Goal: Check status: Check status

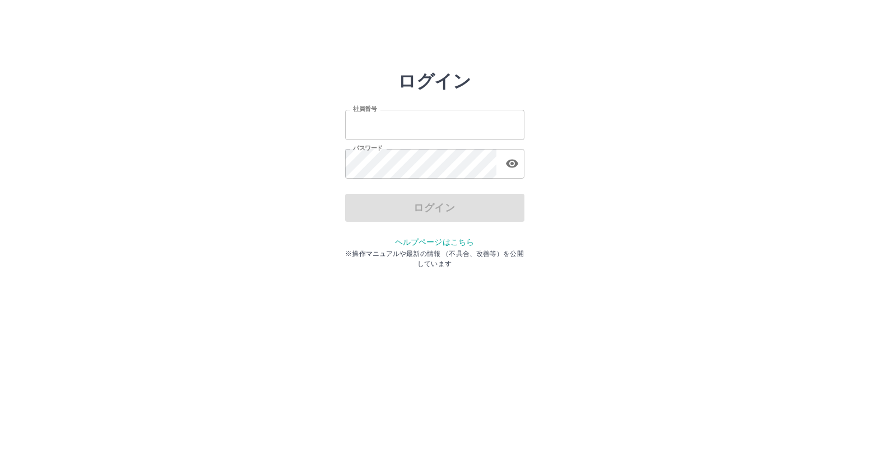
type input "*******"
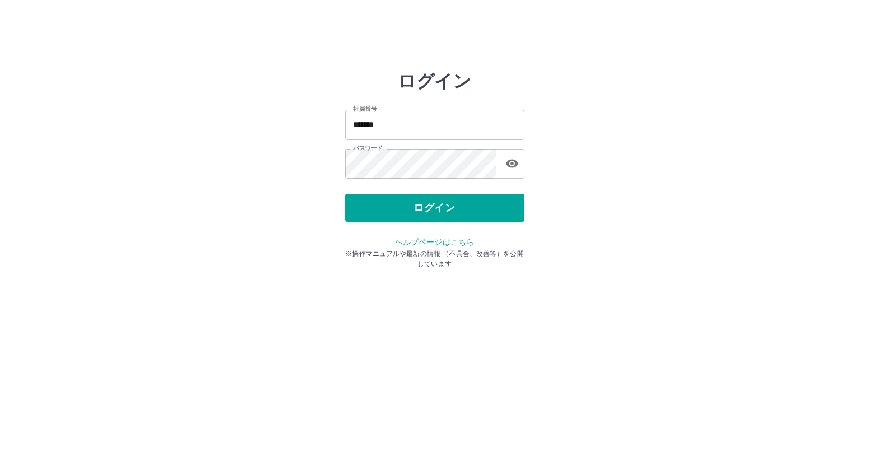
click at [426, 209] on div "ログイン" at bounding box center [434, 208] width 179 height 28
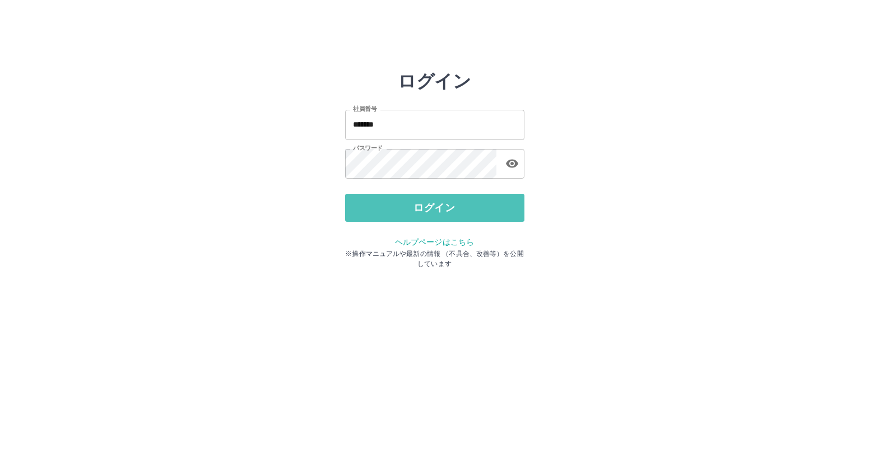
click at [426, 209] on button "ログイン" at bounding box center [434, 208] width 179 height 28
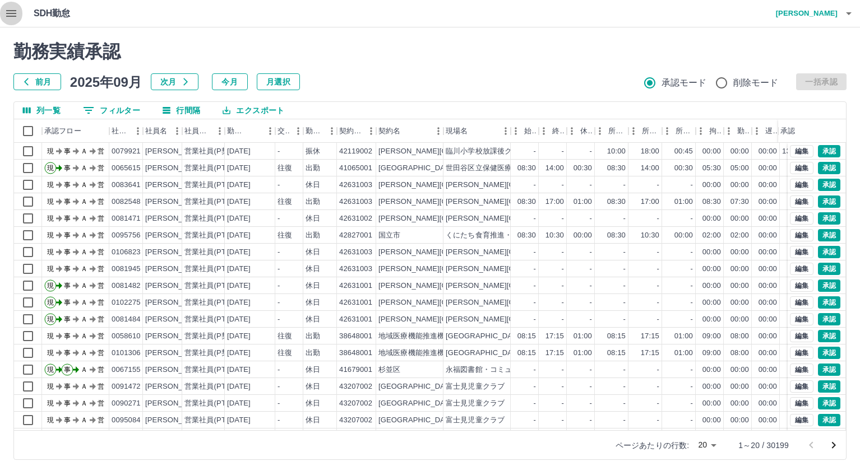
click at [10, 11] on icon "button" at bounding box center [11, 13] width 10 height 7
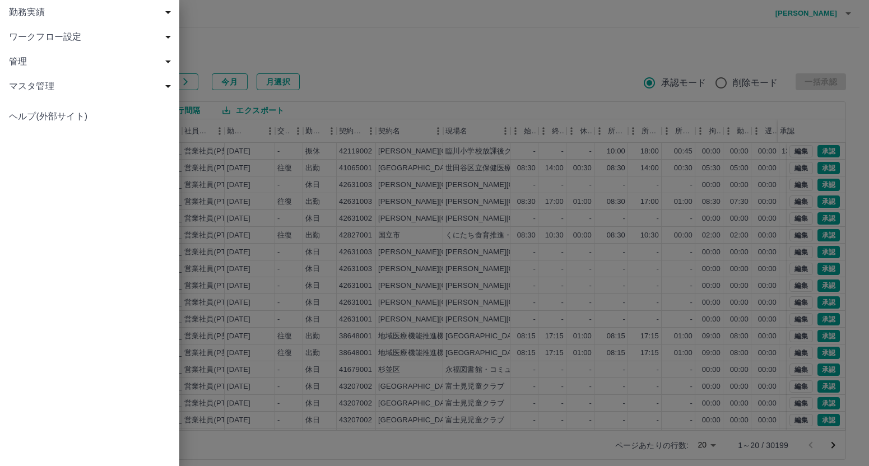
click at [25, 15] on span "勤務実績" at bounding box center [92, 12] width 166 height 13
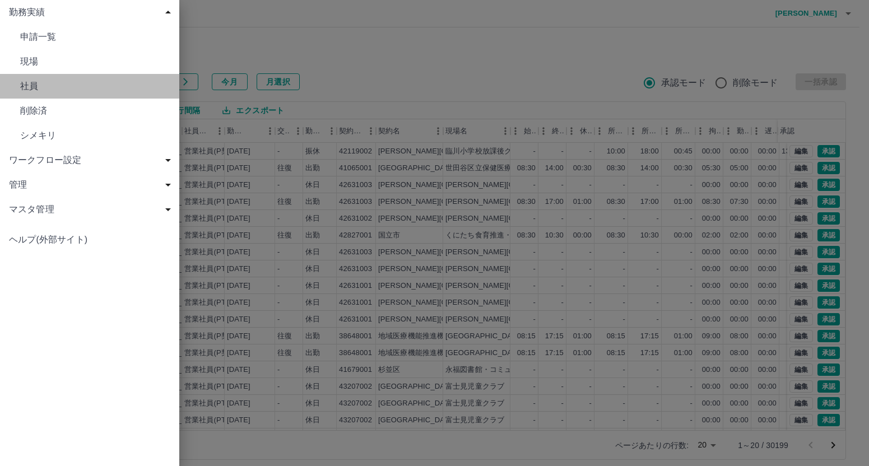
click at [34, 81] on span "社員" at bounding box center [95, 86] width 150 height 13
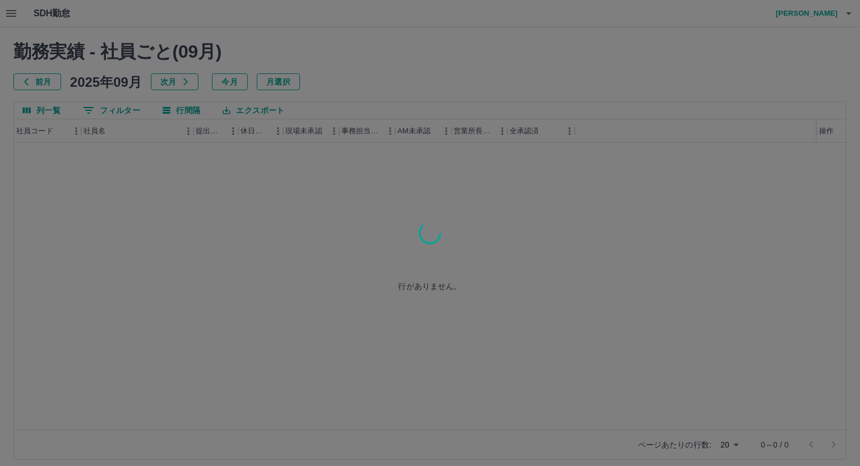
click at [117, 107] on div at bounding box center [430, 233] width 860 height 466
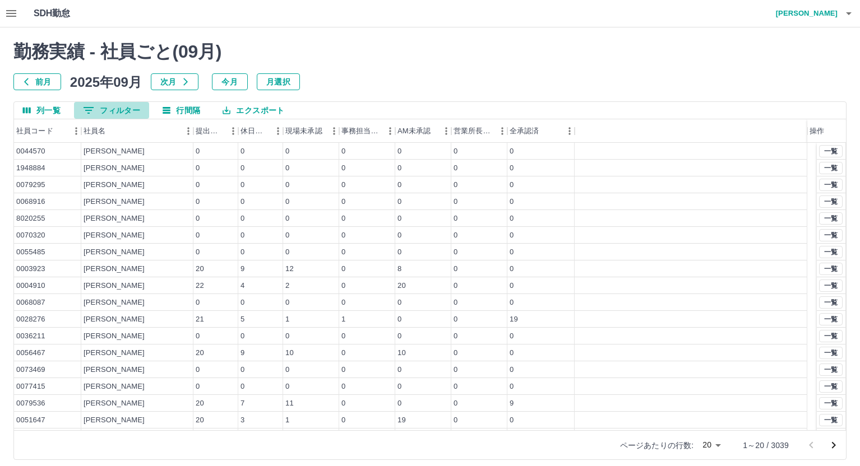
click at [127, 109] on button "0 フィルター" at bounding box center [111, 110] width 75 height 17
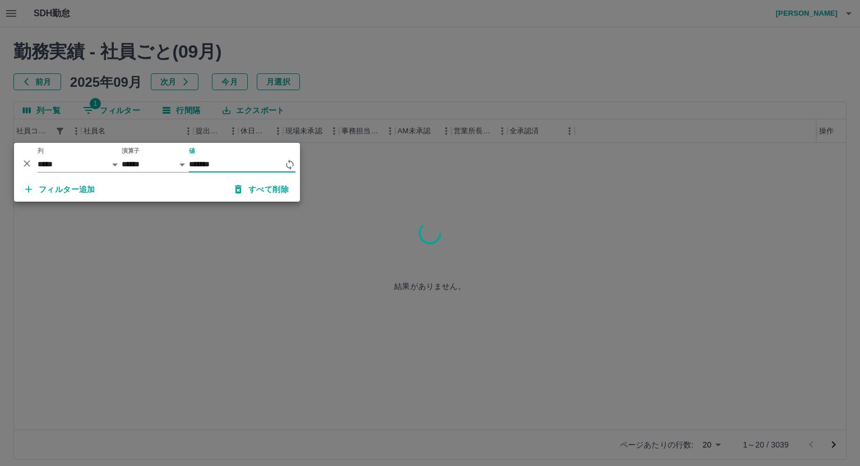
type input "*******"
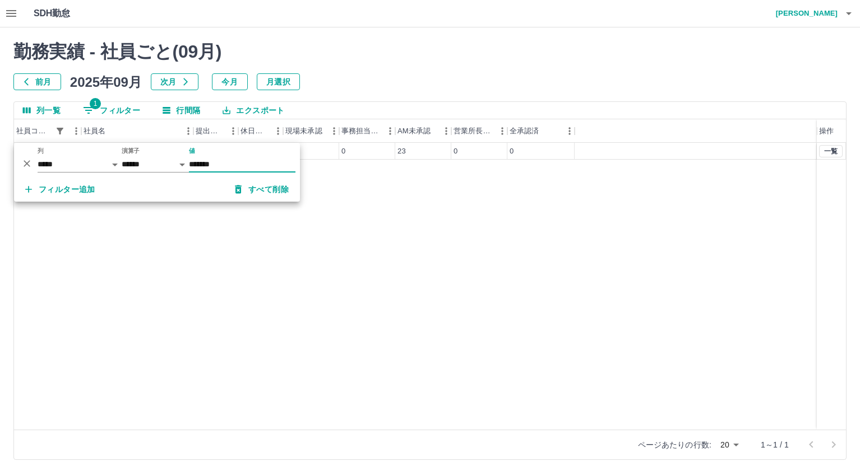
click at [373, 224] on div "0052282 [PERSON_NAME] 26 4 3 0 23 0 0 一覧" at bounding box center [430, 286] width 832 height 287
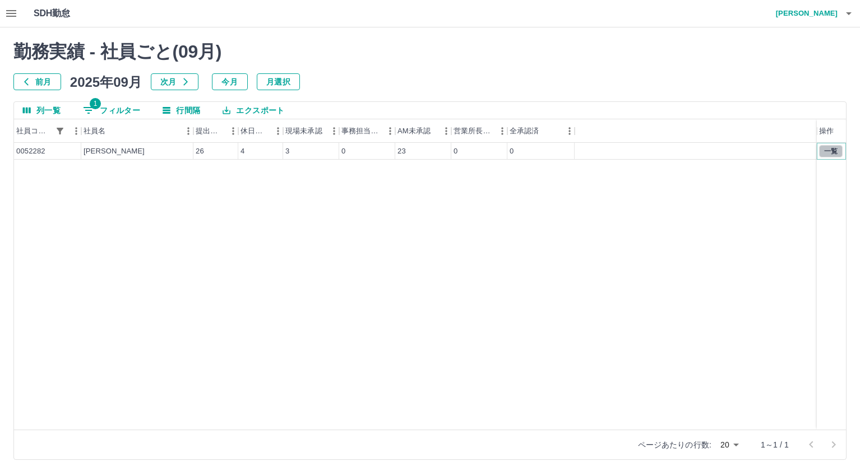
click at [827, 151] on button "一覧" at bounding box center [831, 151] width 24 height 12
